Goal: Ask a question: Seek information or help from site administrators or community

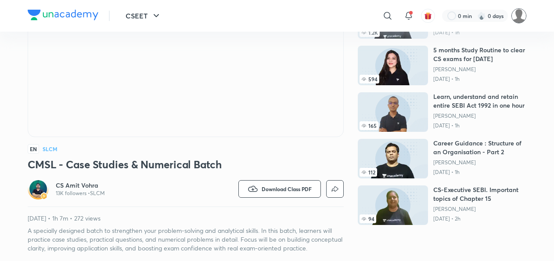
click at [520, 18] on img at bounding box center [518, 15] width 15 height 15
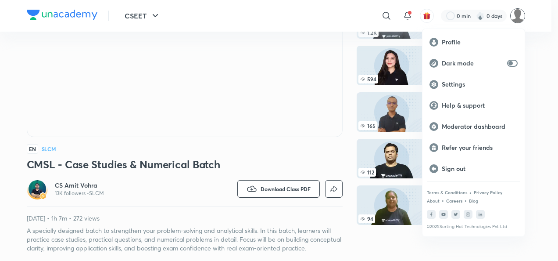
click at [519, 20] on div at bounding box center [279, 130] width 558 height 261
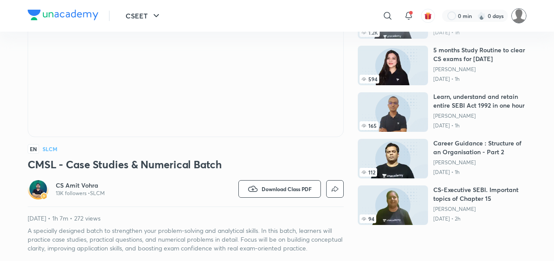
click at [516, 12] on img at bounding box center [518, 15] width 15 height 15
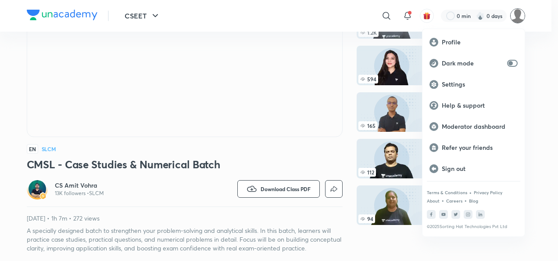
click at [89, 90] on div at bounding box center [279, 130] width 558 height 261
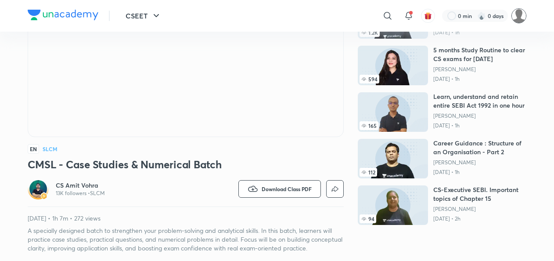
click at [516, 12] on img at bounding box center [518, 15] width 15 height 15
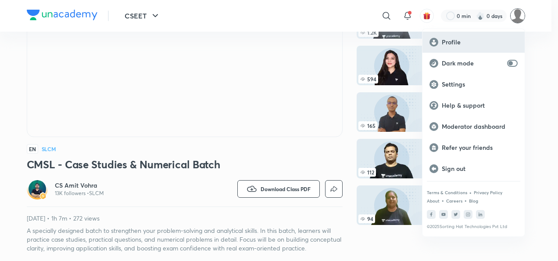
click at [455, 42] on p "Profile" at bounding box center [480, 42] width 76 height 8
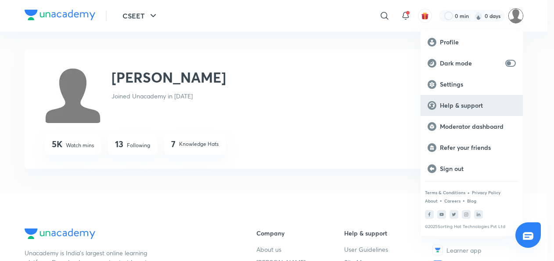
click at [453, 109] on p "Help & support" at bounding box center [477, 105] width 76 height 8
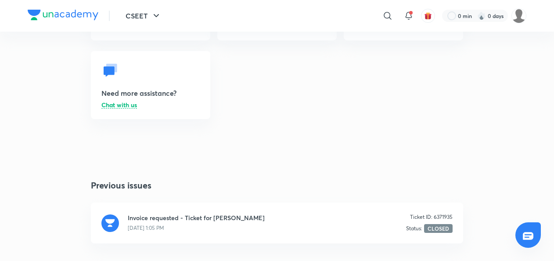
scroll to position [190, 0]
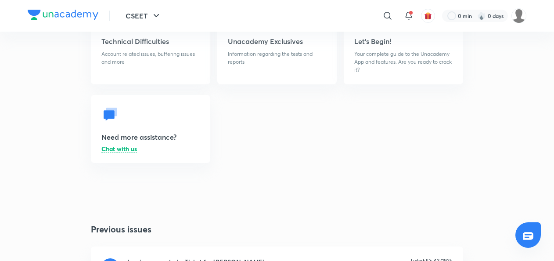
click at [119, 147] on p "Chat with us" at bounding box center [119, 149] width 36 height 7
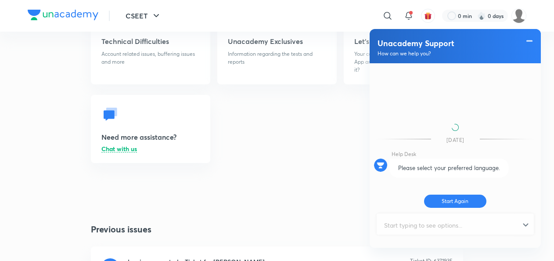
scroll to position [293, 0]
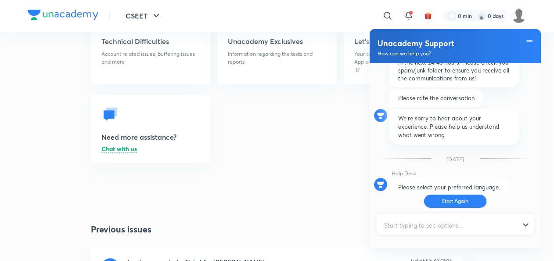
click at [448, 199] on button "Start Again" at bounding box center [455, 200] width 63 height 13
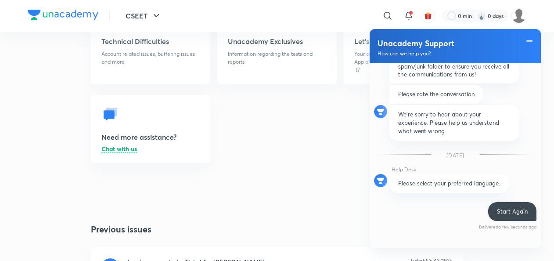
scroll to position [355, 0]
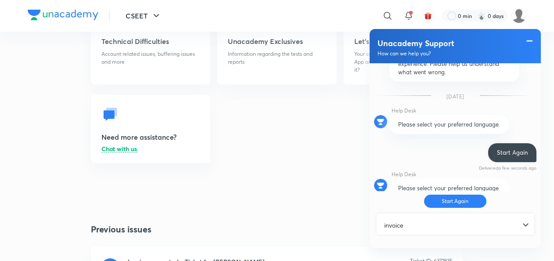
type input "invoice"
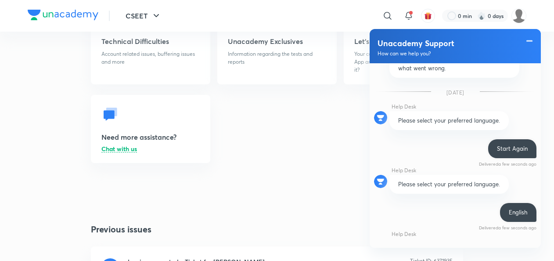
scroll to position [514, 0]
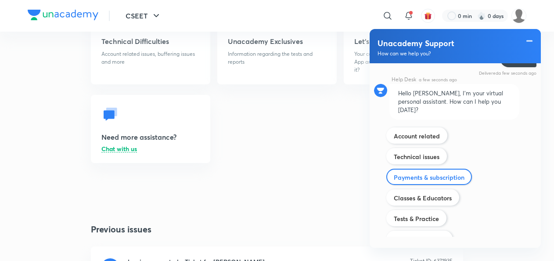
click at [414, 173] on label "Payments & subscription" at bounding box center [428, 177] width 71 height 8
click at [393, 171] on input "Payments & subscription" at bounding box center [393, 171] width 0 height 0
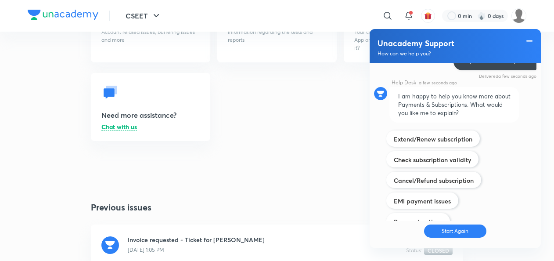
scroll to position [664, 0]
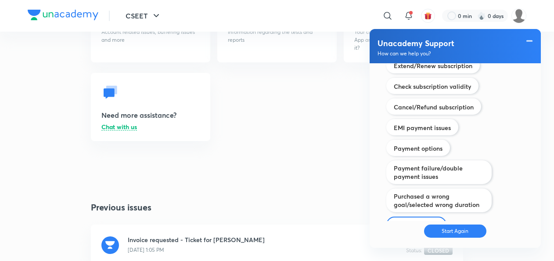
click at [407, 221] on label "Request invoice" at bounding box center [415, 225] width 45 height 8
click at [393, 219] on input "Request invoice" at bounding box center [393, 219] width 0 height 0
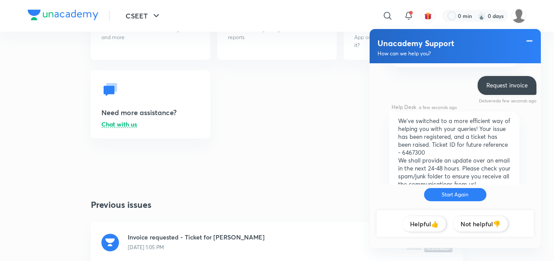
scroll to position [646, 0]
click at [528, 37] on span at bounding box center [529, 41] width 9 height 11
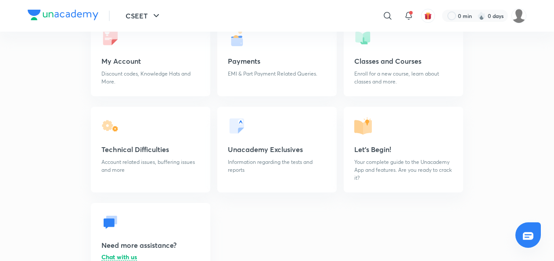
scroll to position [82, 0]
